Goal: Task Accomplishment & Management: Use online tool/utility

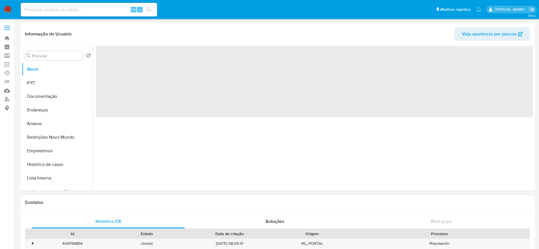
select select "10"
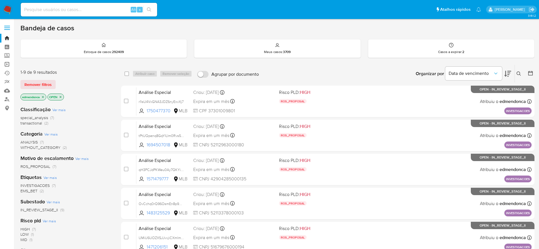
click at [8, 65] on link "Operações em massa" at bounding box center [34, 64] width 68 height 9
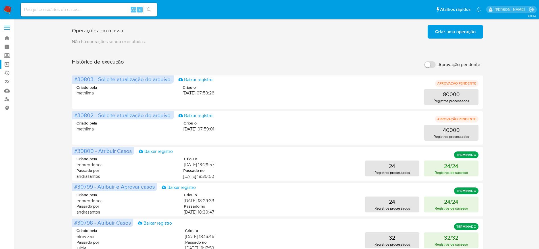
click at [457, 32] on span "Criar uma operação" at bounding box center [455, 32] width 41 height 12
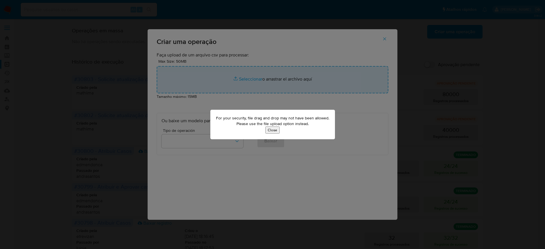
click at [273, 129] on button "Close" at bounding box center [273, 130] width 14 height 7
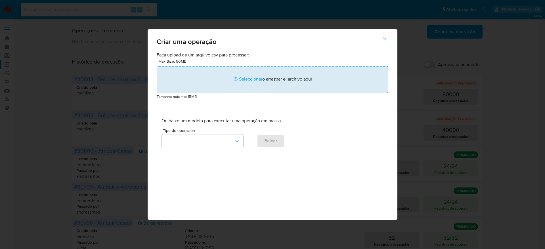
click at [300, 80] on input "file" at bounding box center [273, 79] width 232 height 27
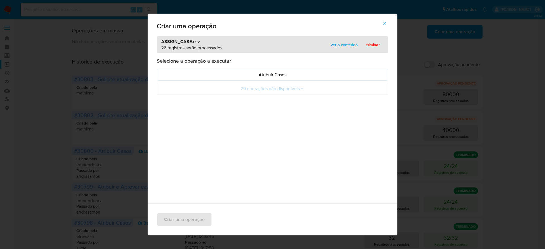
click at [337, 43] on span "Ver o conteúdo" at bounding box center [344, 45] width 27 height 8
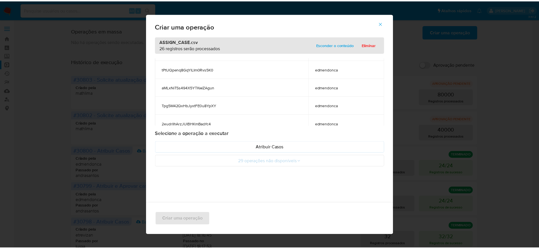
scroll to position [419, 0]
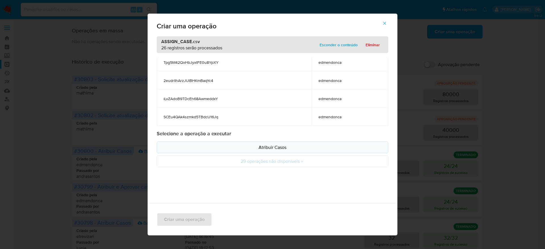
click at [298, 149] on p "Atribuir Casos" at bounding box center [273, 147] width 222 height 7
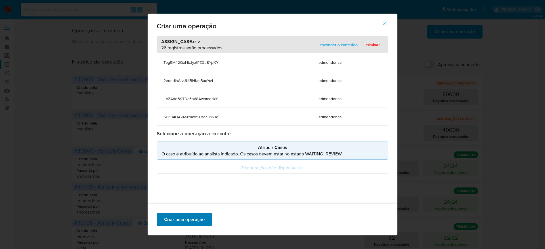
click at [193, 218] on span "Criar uma operação" at bounding box center [184, 220] width 41 height 12
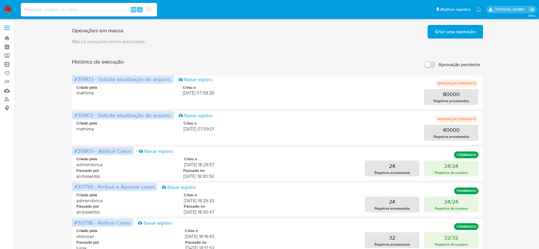
click at [11, 64] on link "Operações em massa" at bounding box center [34, 64] width 68 height 9
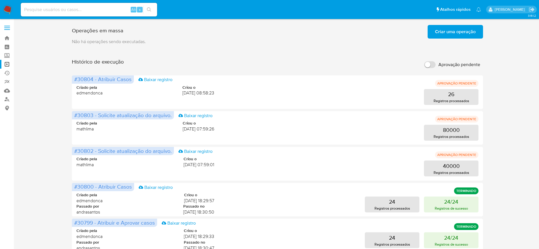
click at [520, 100] on div "Operações em massa Criar uma operação Só pode haver no máximo 5 recursos colado…" at bounding box center [277, 237] width 514 height 428
